Goal: Task Accomplishment & Management: Manage account settings

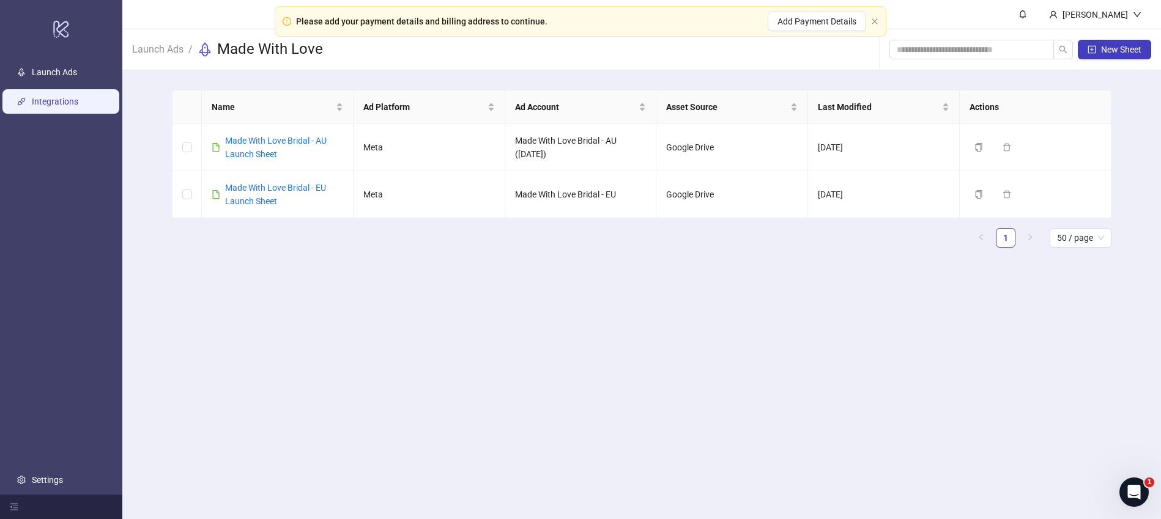
click at [67, 100] on link "Integrations" at bounding box center [55, 102] width 47 height 10
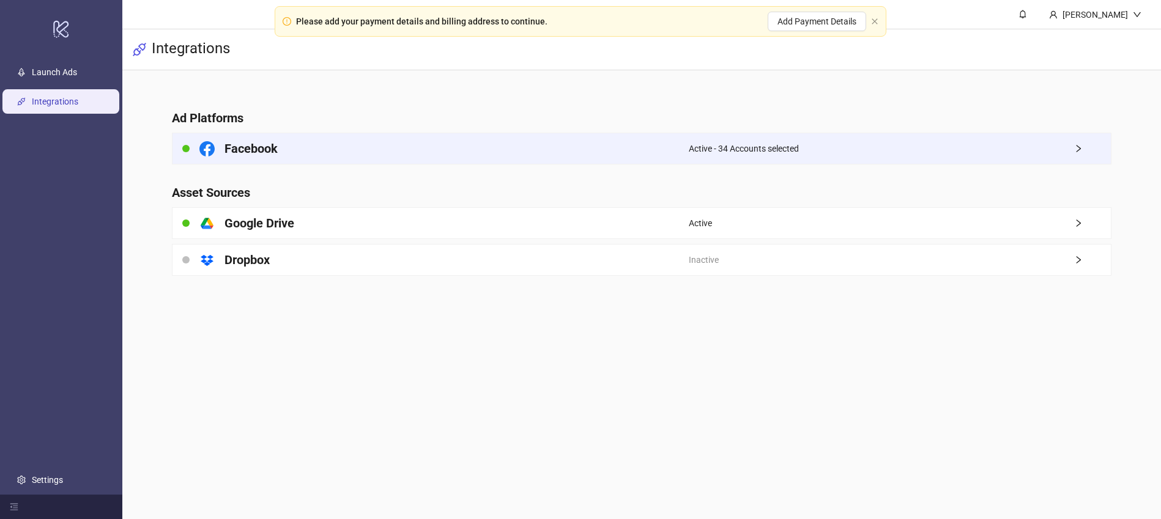
click at [607, 149] on div "Facebook" at bounding box center [431, 148] width 516 height 31
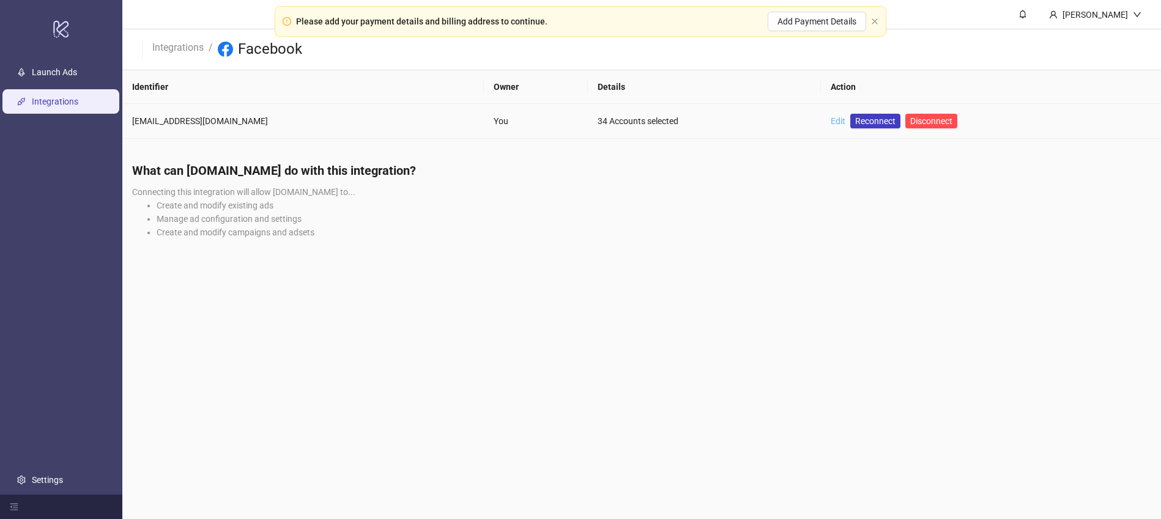
click at [834, 121] on link "Edit" at bounding box center [838, 121] width 15 height 10
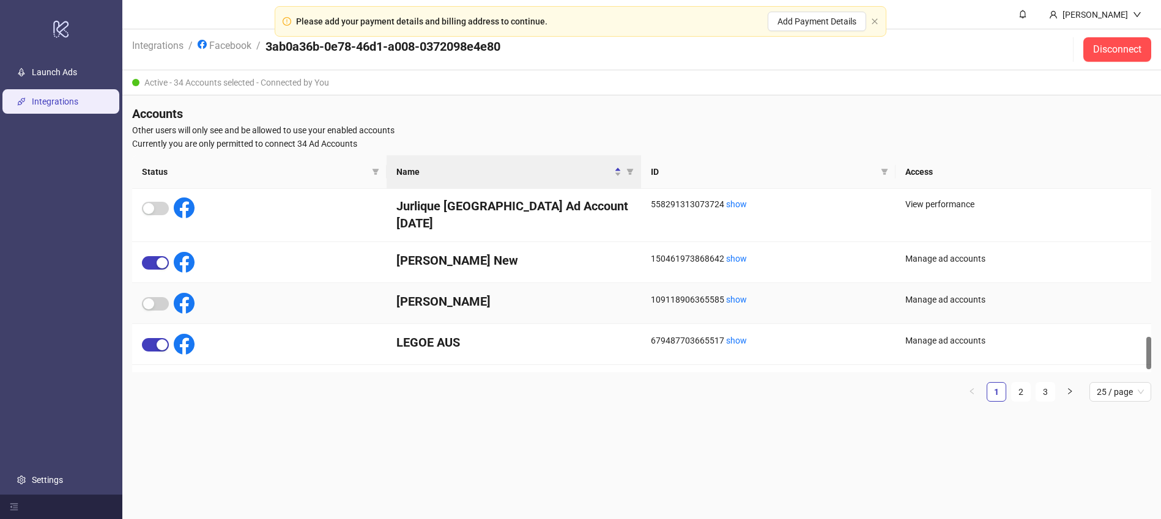
scroll to position [841, 0]
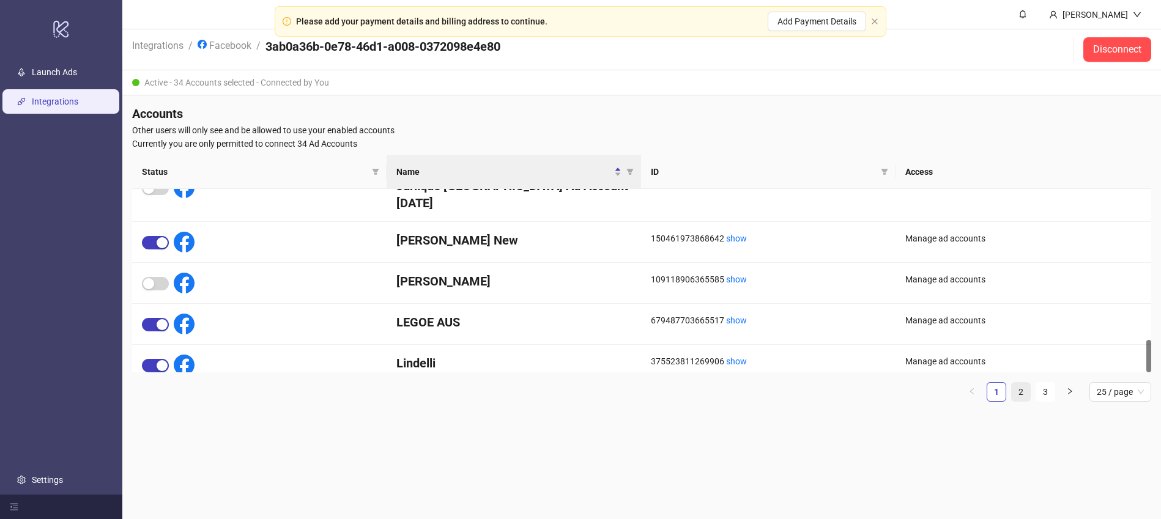
click at [1026, 397] on link "2" at bounding box center [1021, 392] width 18 height 18
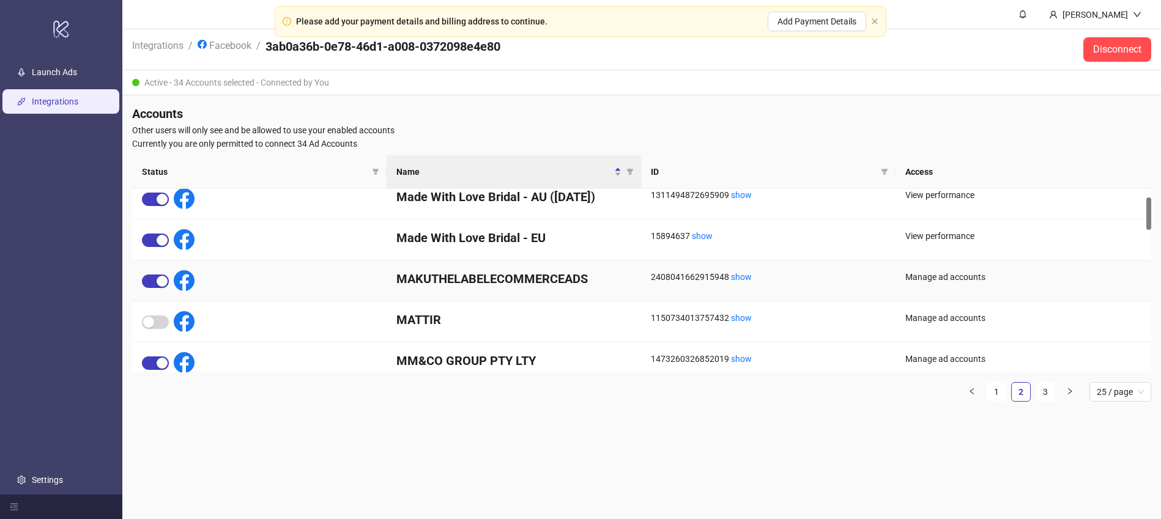
scroll to position [87, 0]
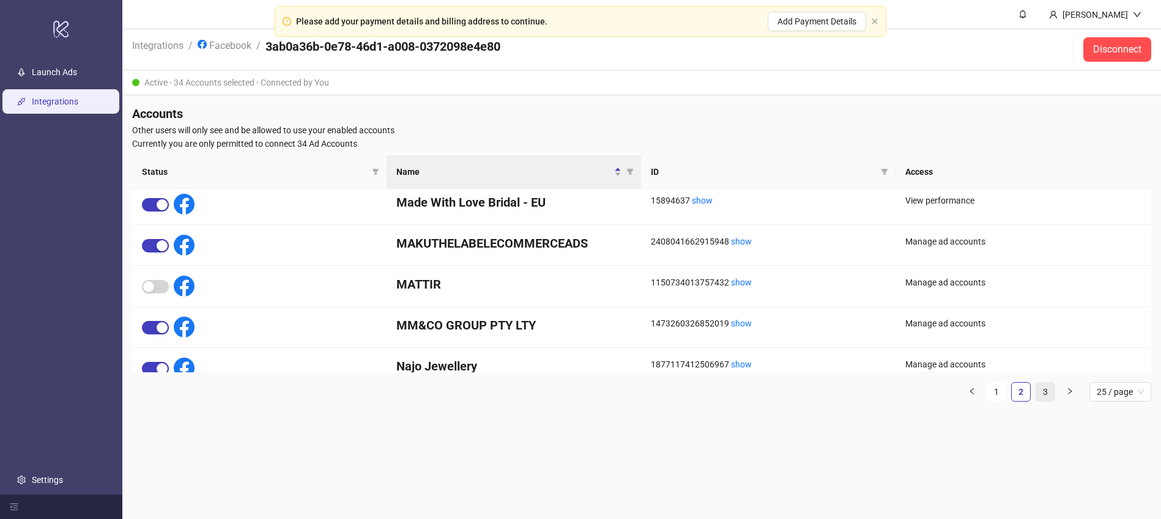
click at [1045, 389] on link "3" at bounding box center [1046, 392] width 18 height 18
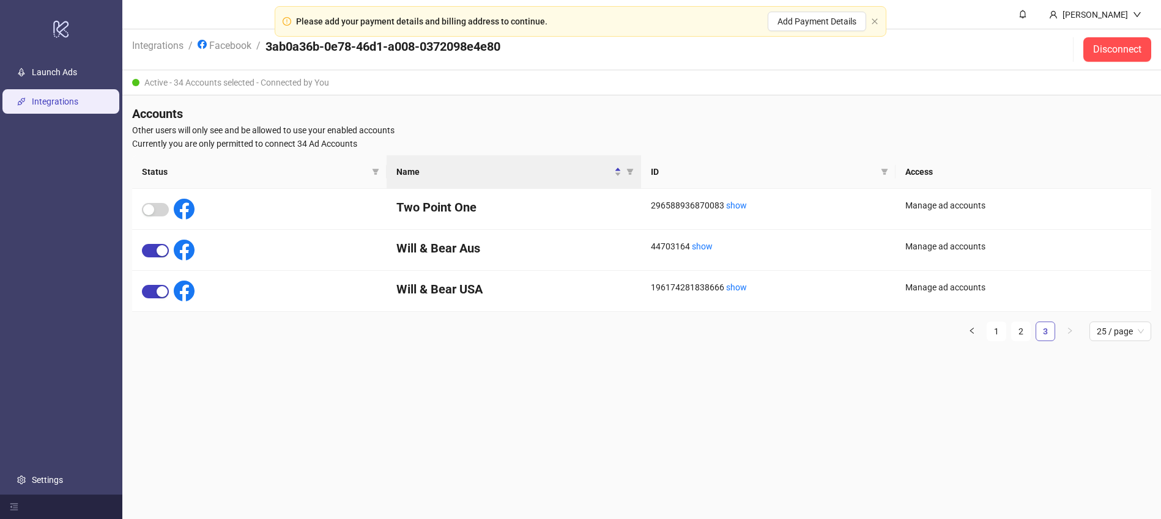
scroll to position [0, 0]
click at [1019, 335] on link "2" at bounding box center [1021, 331] width 18 height 18
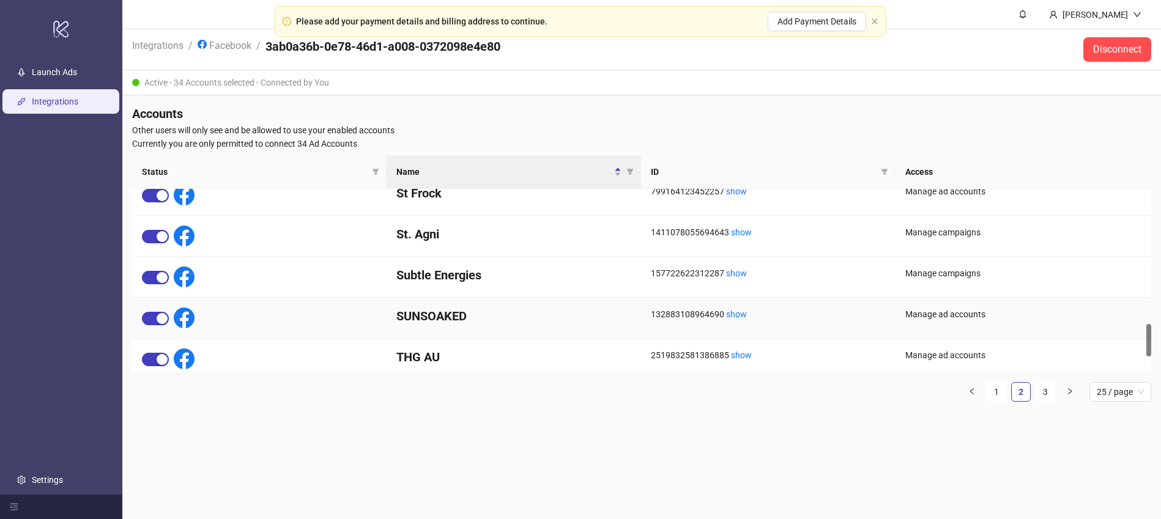
scroll to position [753, 0]
click at [148, 276] on span "button" at bounding box center [155, 276] width 27 height 13
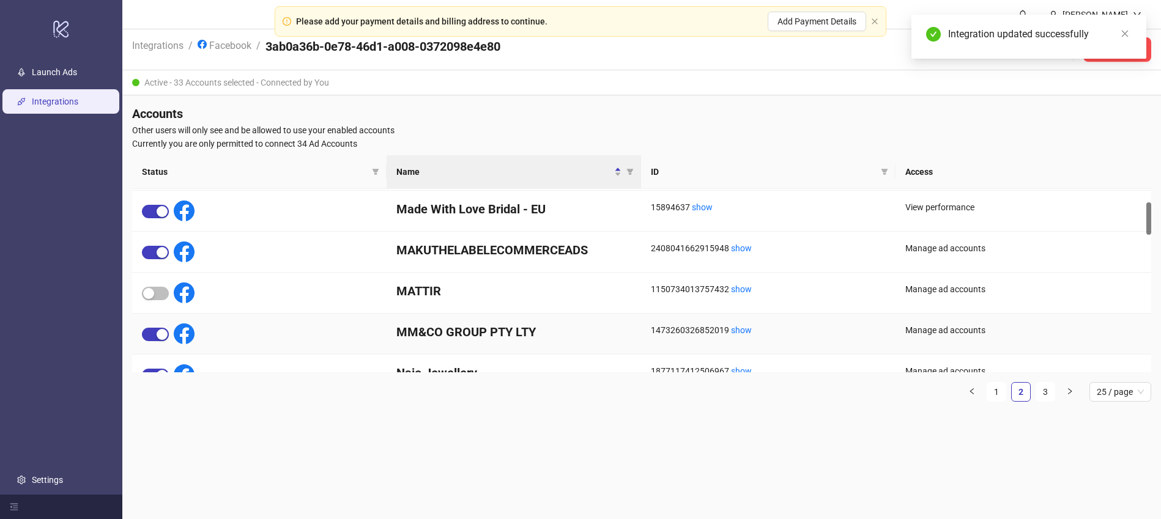
scroll to position [92, 0]
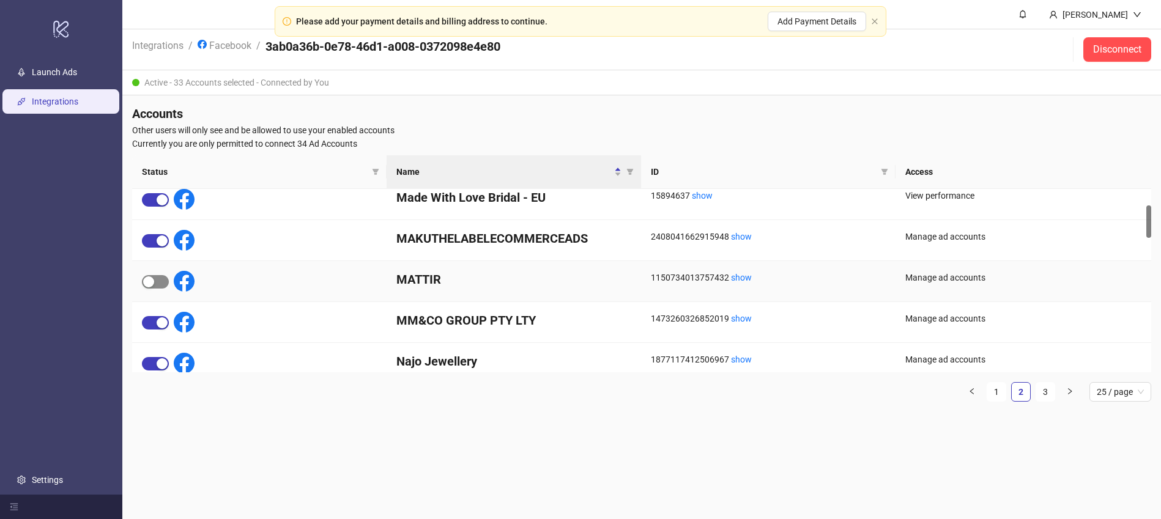
click at [162, 281] on span "button" at bounding box center [155, 281] width 27 height 13
click at [57, 77] on link "Launch Ads" at bounding box center [54, 72] width 45 height 10
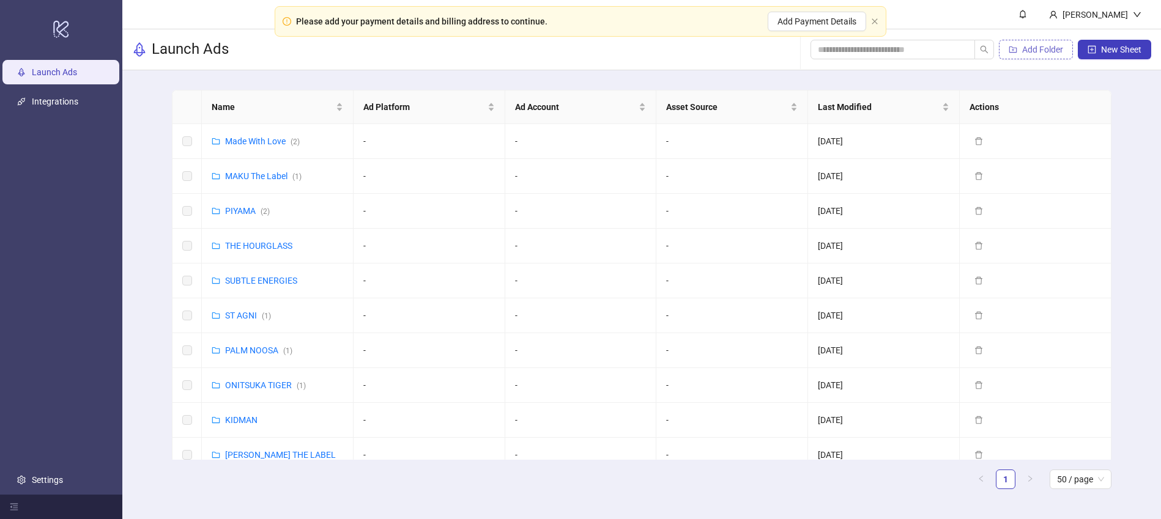
click at [1029, 49] on span "Add Folder" at bounding box center [1042, 50] width 41 height 10
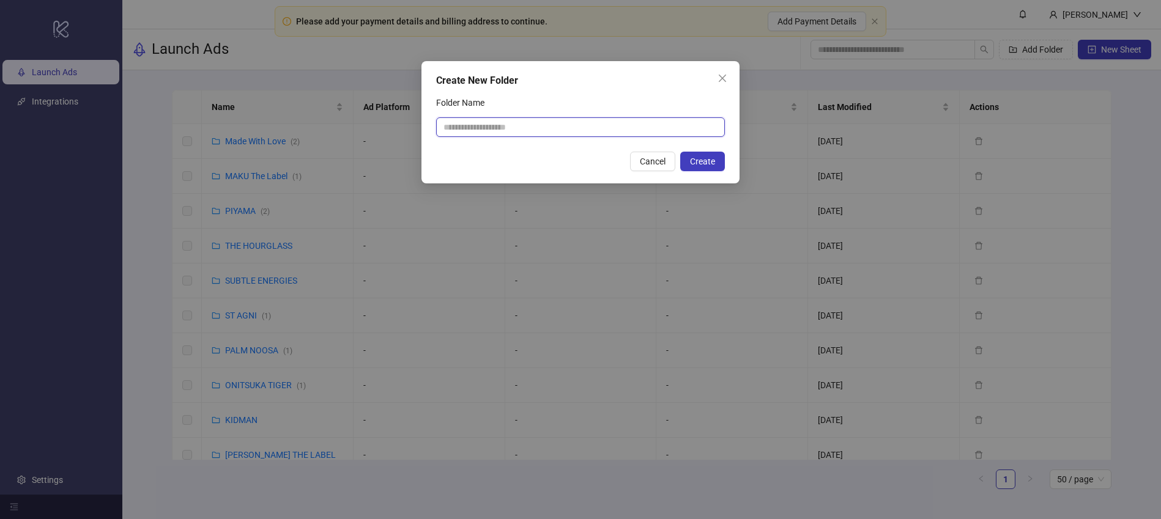
click at [547, 124] on input "Folder Name" at bounding box center [580, 127] width 289 height 20
type input "******"
click at [707, 162] on span "Create" at bounding box center [702, 162] width 25 height 10
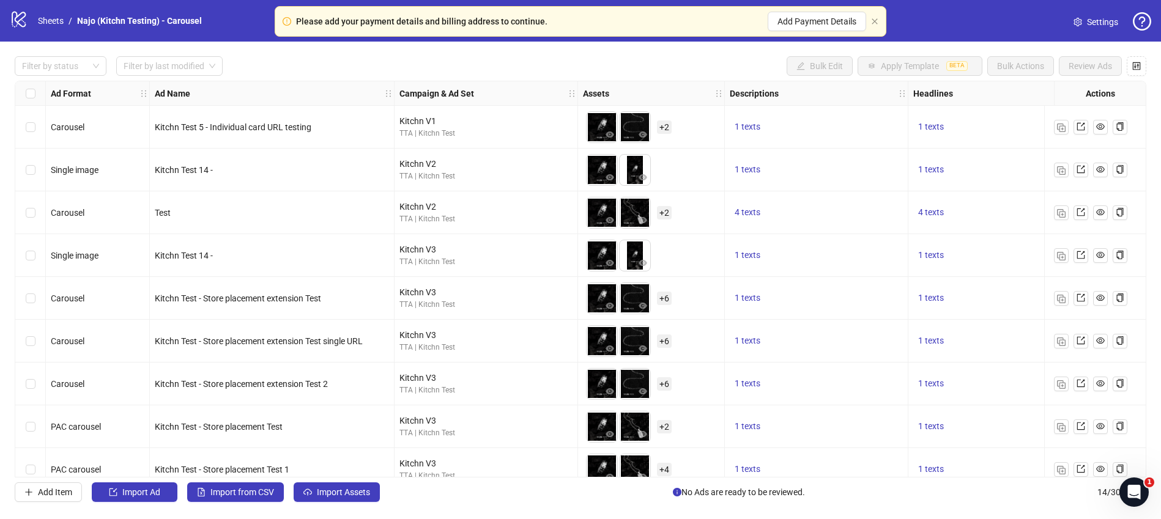
click at [954, 19] on div "logo/logo-mobile Sheets / Najo (Kitchn Testing) - Carousel Settings" at bounding box center [581, 21] width 1142 height 22
